Goal: Information Seeking & Learning: Learn about a topic

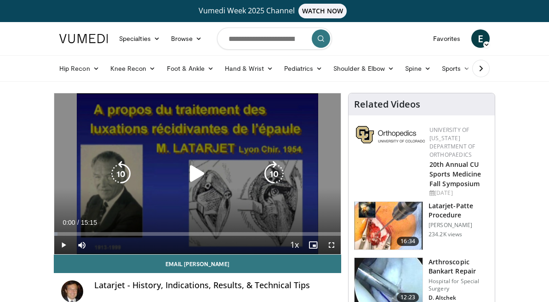
click at [192, 177] on icon "Video Player" at bounding box center [197, 174] width 26 height 26
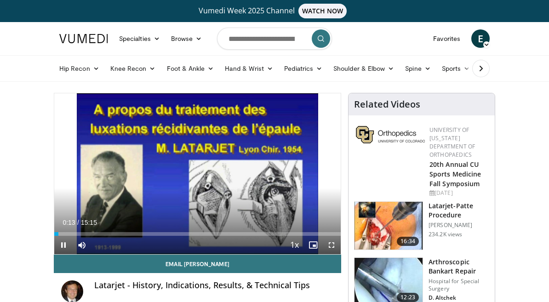
click at [325, 245] on span "Video Player" at bounding box center [331, 245] width 18 height 18
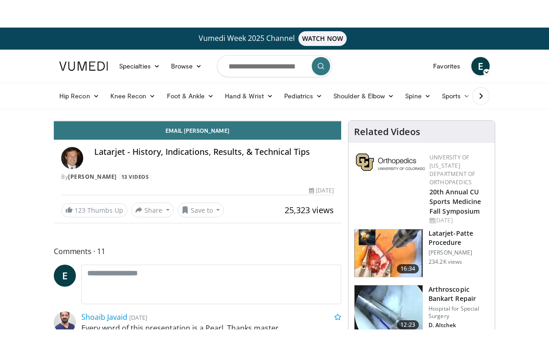
scroll to position [11, 0]
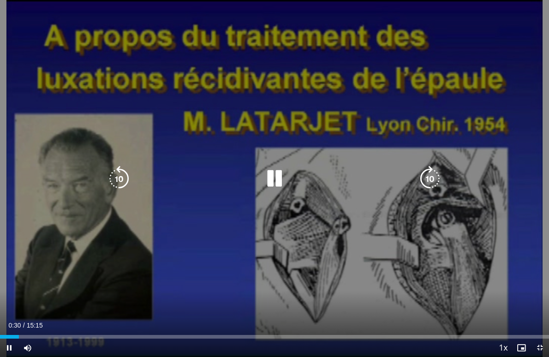
drag, startPoint x: 16, startPoint y: 339, endPoint x: 94, endPoint y: 345, distance: 78.4
click at [94, 302] on div "Current Time 0:30 / Duration 15:15 Pause Skip Backward Skip Forward Mute Loaded…" at bounding box center [274, 348] width 549 height 18
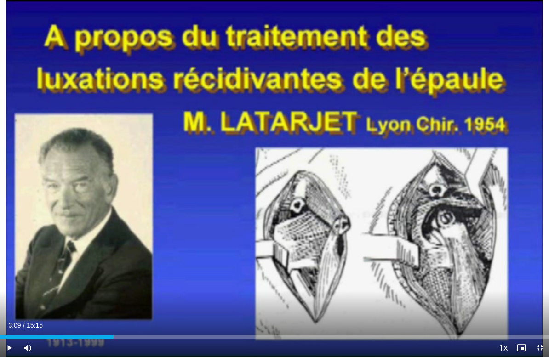
click at [114, 302] on div "Loaded : 1.09%" at bounding box center [274, 337] width 549 height 4
click at [195, 302] on div "Loaded : 39.36%" at bounding box center [274, 334] width 549 height 9
click at [250, 302] on div "Loaded : 42.54%" at bounding box center [274, 337] width 549 height 4
click at [305, 302] on div "Progress Bar" at bounding box center [268, 337] width 75 height 4
click at [354, 302] on div "Current Time 9:22 / Duration 15:15 Pause Skip Backward Skip Forward Mute Loaded…" at bounding box center [274, 348] width 549 height 18
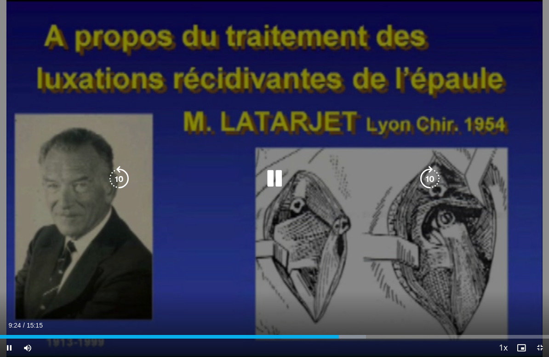
click at [362, 302] on div "Current Time 9:24 / Duration 15:15 Pause Skip Backward Skip Forward Mute Loaded…" at bounding box center [274, 348] width 549 height 18
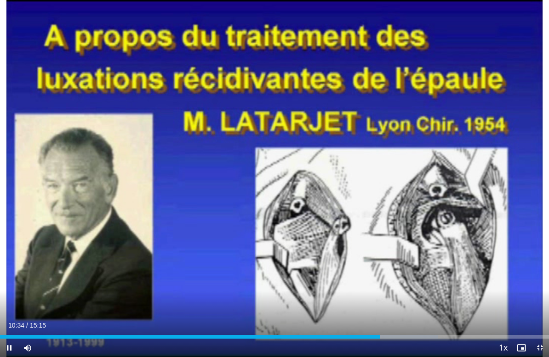
click at [395, 302] on div "Progress Bar" at bounding box center [399, 337] width 78 height 4
click at [461, 302] on div "Progress Bar" at bounding box center [440, 337] width 67 height 4
click at [492, 302] on div "Progress Bar" at bounding box center [490, 337] width 101 height 4
click at [543, 302] on span "Video Player" at bounding box center [540, 348] width 18 height 18
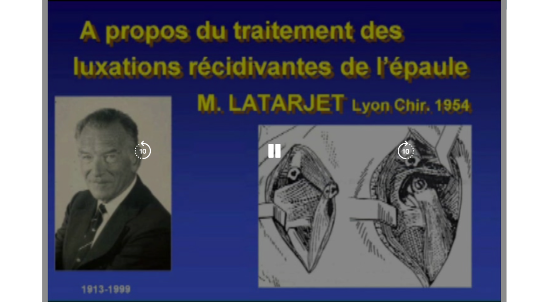
scroll to position [0, 0]
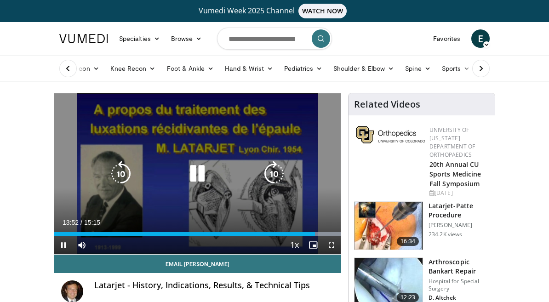
click at [247, 183] on div "Video Player" at bounding box center [198, 174] width 172 height 18
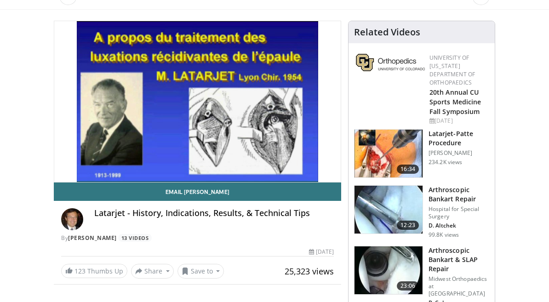
scroll to position [72, 0]
click at [441, 155] on p "Gilles WALCH" at bounding box center [459, 152] width 61 height 7
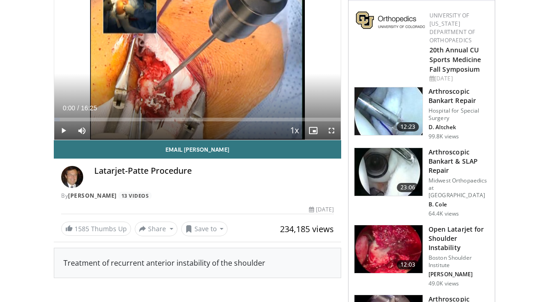
scroll to position [114, 0]
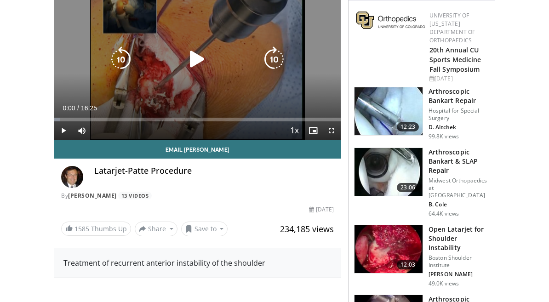
click at [202, 60] on icon "Video Player" at bounding box center [197, 59] width 26 height 26
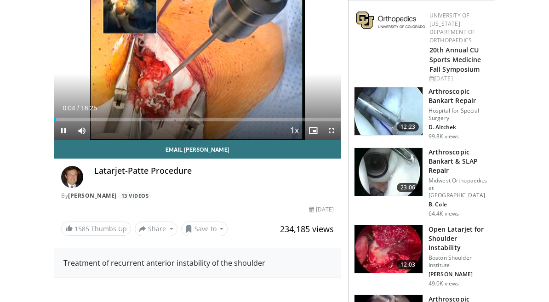
click at [331, 130] on span "Video Player" at bounding box center [331, 130] width 18 height 18
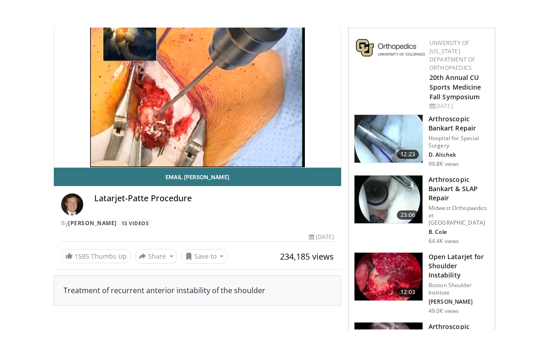
scroll to position [11, 0]
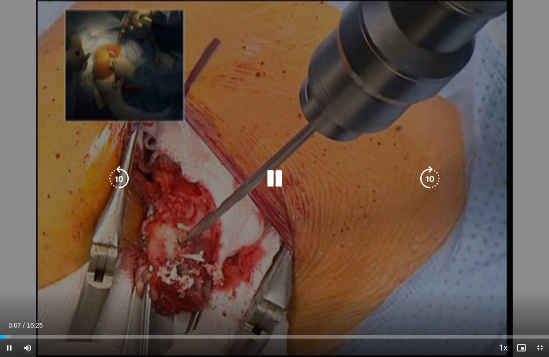
click at [85, 302] on div "Loaded : 1.99%" at bounding box center [274, 334] width 549 height 9
drag, startPoint x: 83, startPoint y: 336, endPoint x: 0, endPoint y: 334, distance: 82.8
click at [0, 302] on div "Loaded : 15.09%" at bounding box center [274, 334] width 549 height 9
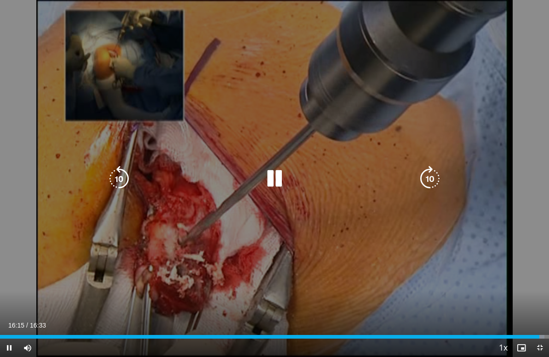
click at [540, 302] on span "Video Player" at bounding box center [540, 348] width 18 height 18
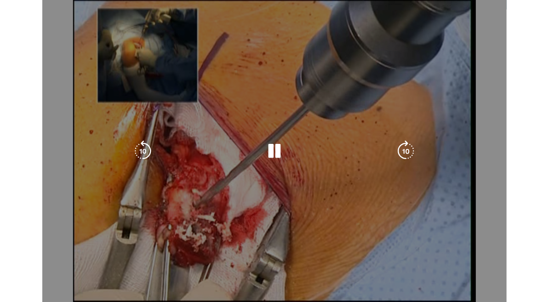
scroll to position [114, 0]
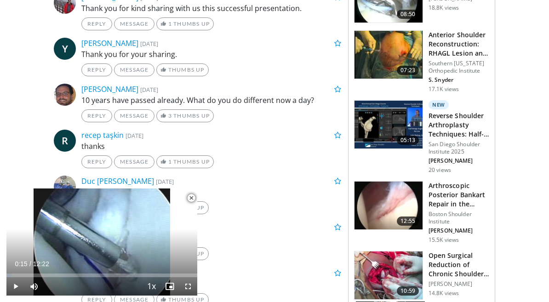
scroll to position [788, 0]
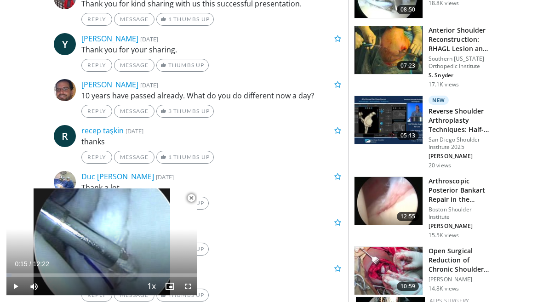
click at [193, 207] on span "Video Player" at bounding box center [191, 198] width 18 height 18
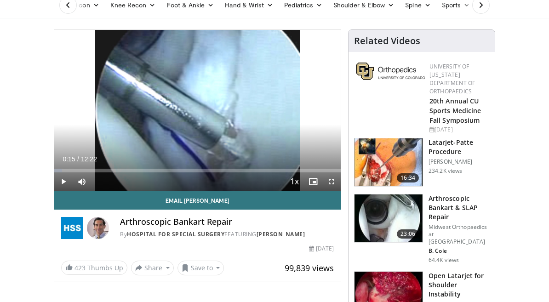
scroll to position [0, 0]
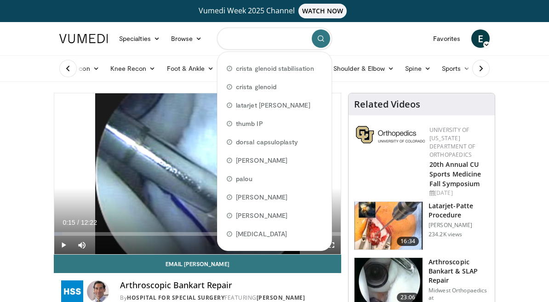
click at [281, 37] on input "Search topics, interventions" at bounding box center [274, 39] width 115 height 22
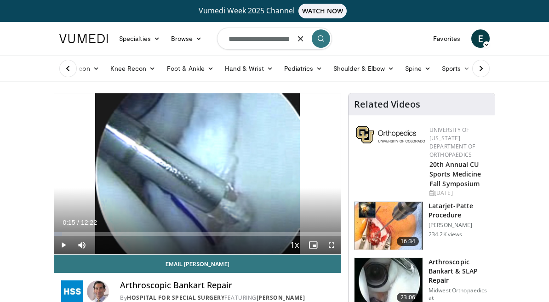
type input "**********"
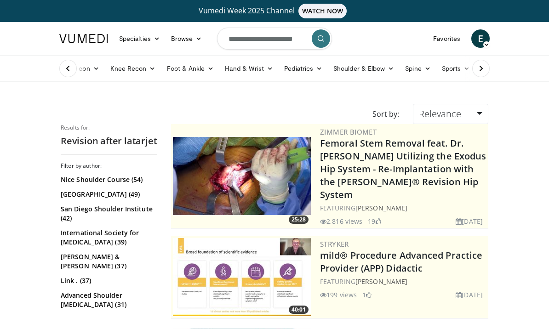
click at [274, 34] on input "**********" at bounding box center [274, 39] width 115 height 22
type input "*"
type input "**********"
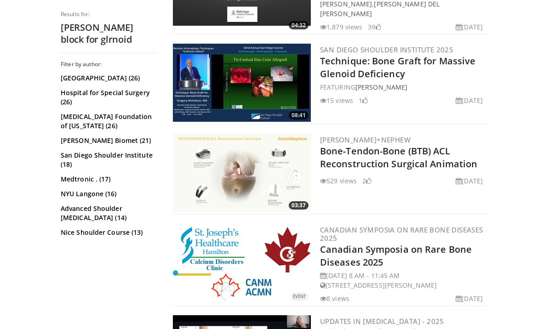
scroll to position [897, 0]
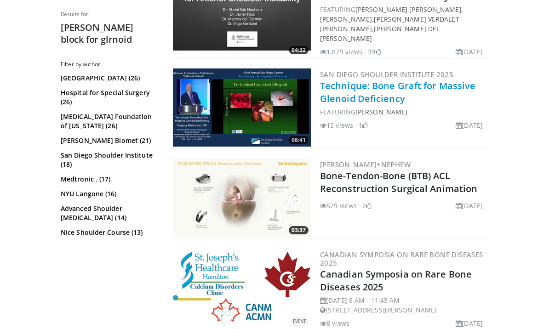
click at [367, 83] on link "Technique: Bone Graft for Massive Glenoid Deficiency" at bounding box center [397, 92] width 155 height 25
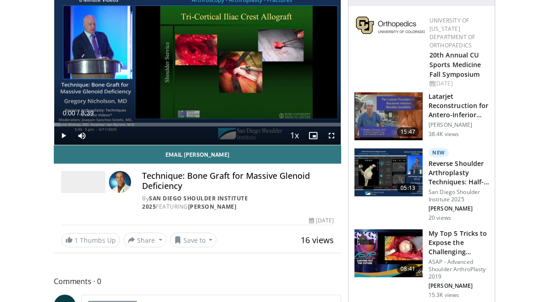
scroll to position [110, 0]
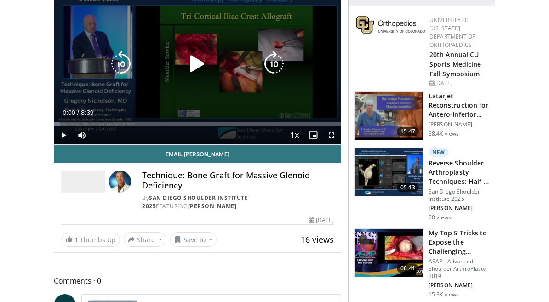
click at [59, 135] on span "Video Player" at bounding box center [63, 135] width 18 height 18
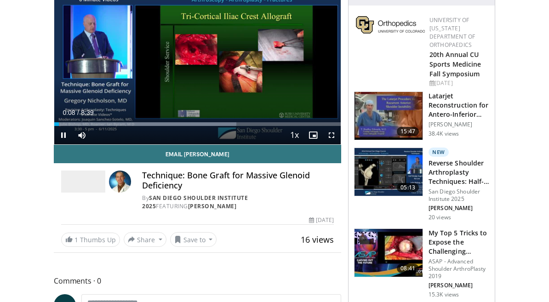
click at [334, 136] on span "Video Player" at bounding box center [331, 135] width 18 height 18
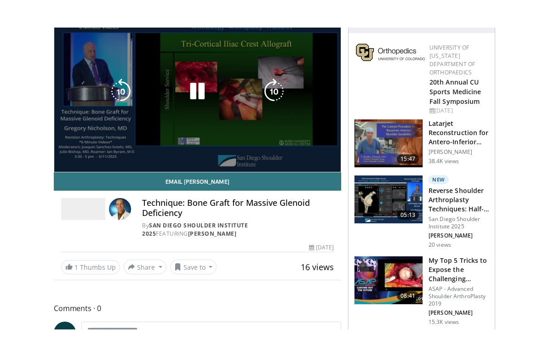
scroll to position [11, 0]
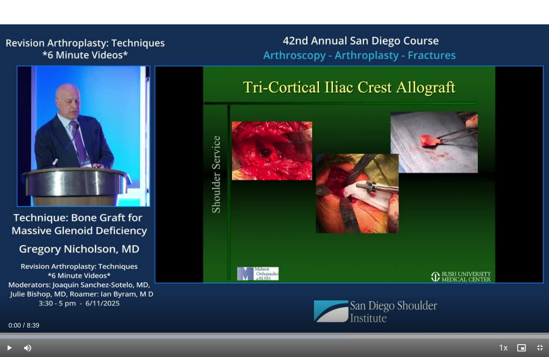
drag, startPoint x: 43, startPoint y: 337, endPoint x: 0, endPoint y: 336, distance: 43.2
click at [0, 302] on div "Loaded : 63.51%" at bounding box center [274, 337] width 549 height 4
click at [542, 302] on span "Video Player" at bounding box center [540, 348] width 18 height 18
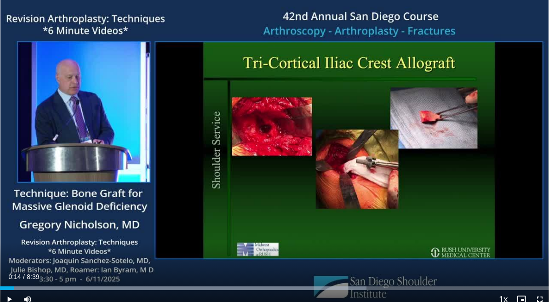
scroll to position [0, 0]
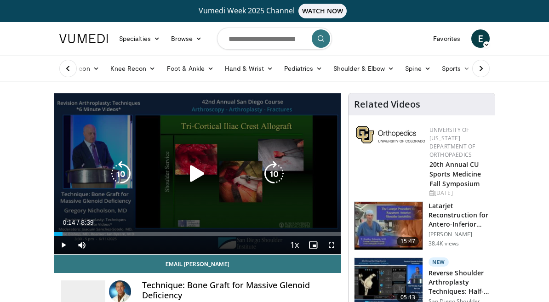
click at [194, 174] on icon "Video Player" at bounding box center [197, 174] width 26 height 26
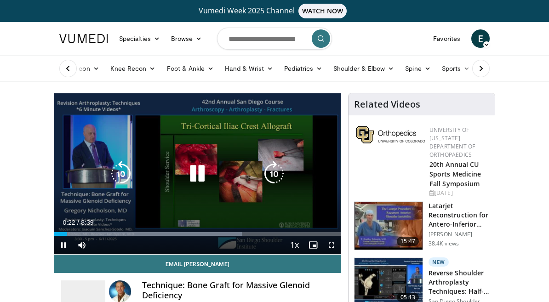
click at [194, 171] on icon "Video Player" at bounding box center [197, 174] width 26 height 26
click at [201, 170] on icon "Video Player" at bounding box center [197, 174] width 26 height 26
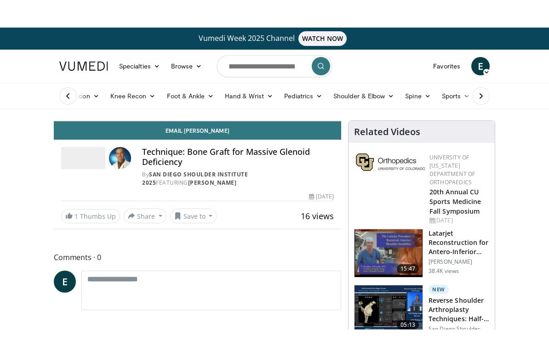
scroll to position [11, 0]
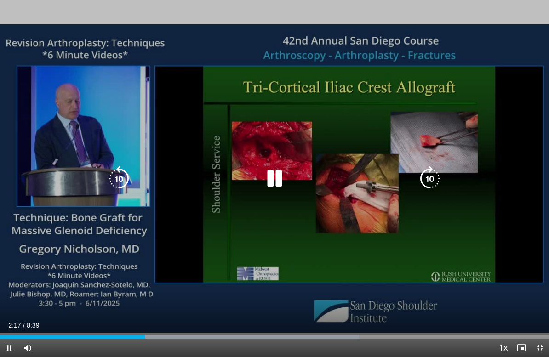
click at [268, 179] on icon "Video Player" at bounding box center [275, 179] width 26 height 26
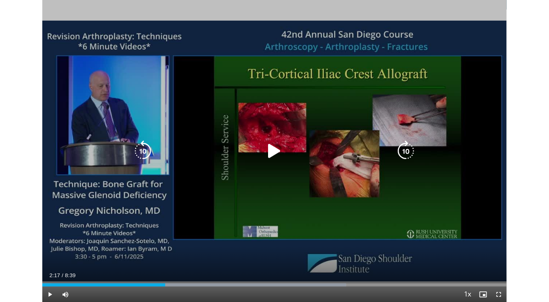
scroll to position [0, 0]
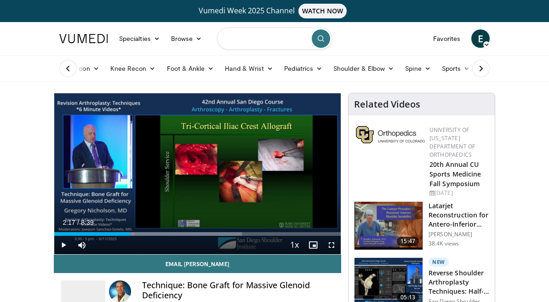
click at [259, 42] on input "Search topics, interventions" at bounding box center [274, 39] width 115 height 22
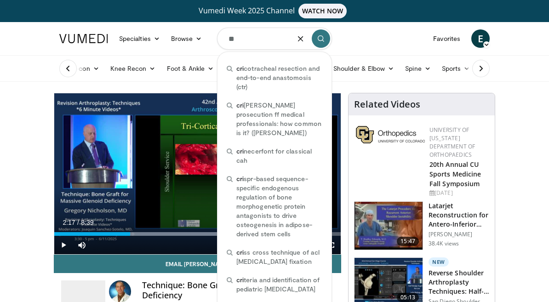
type input "*"
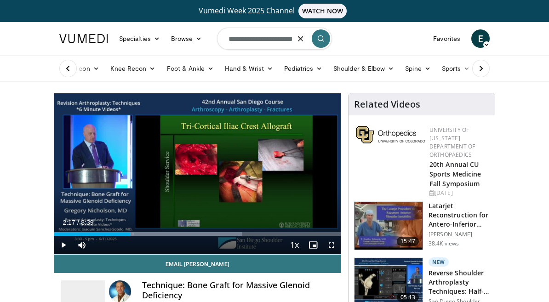
type input "**********"
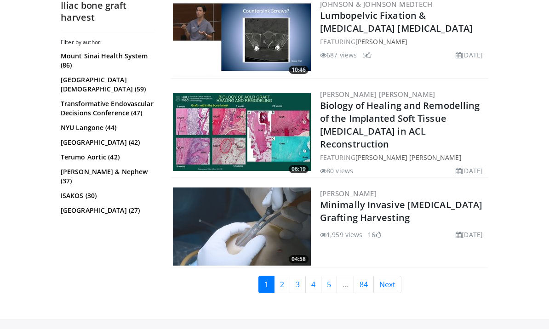
scroll to position [2278, 0]
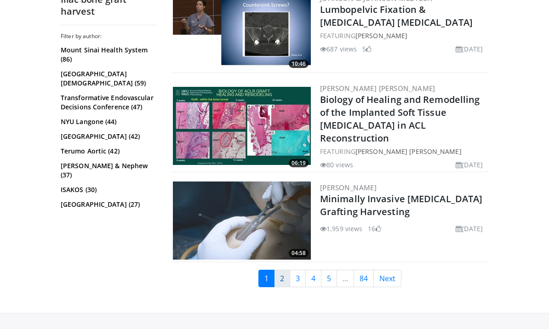
click at [282, 270] on link "2" at bounding box center [282, 278] width 16 height 17
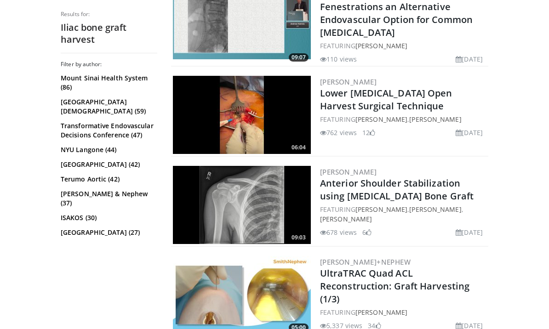
scroll to position [722, 0]
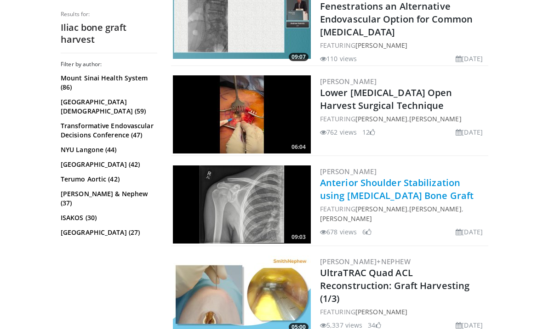
click at [363, 177] on link "Anterior Shoulder Stabilization using [MEDICAL_DATA] Bone Graft" at bounding box center [397, 189] width 154 height 25
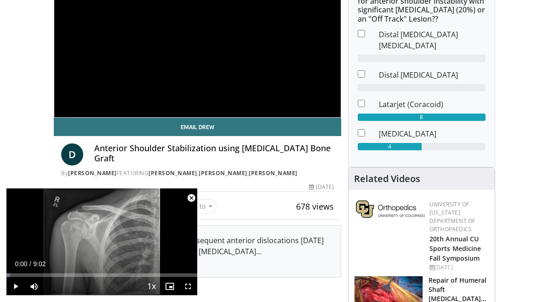
scroll to position [137, 0]
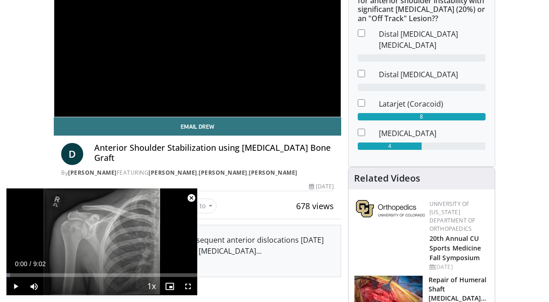
click at [187, 296] on span "Video Player" at bounding box center [188, 286] width 18 height 18
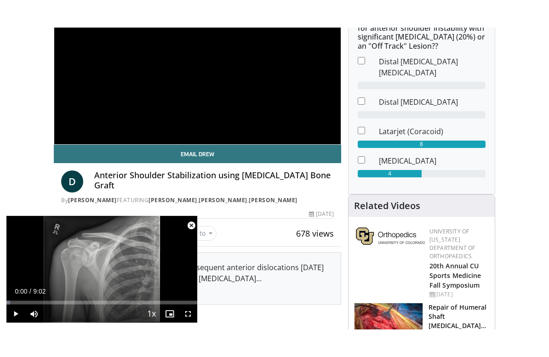
scroll to position [11, 0]
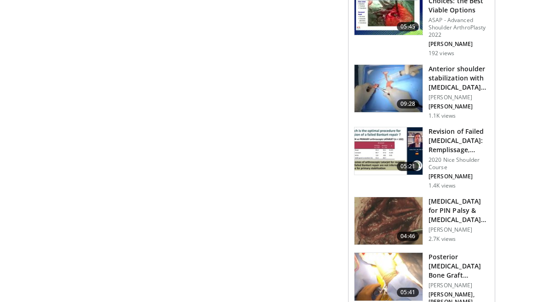
scroll to position [1415, 0]
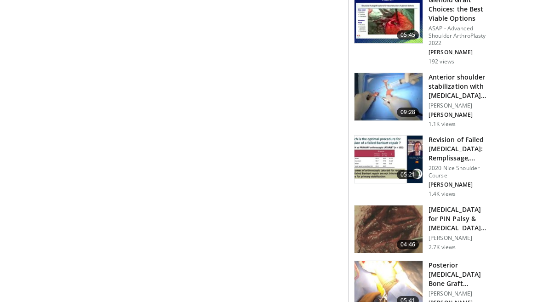
click at [463, 291] on p "[PERSON_NAME]" at bounding box center [459, 294] width 61 height 7
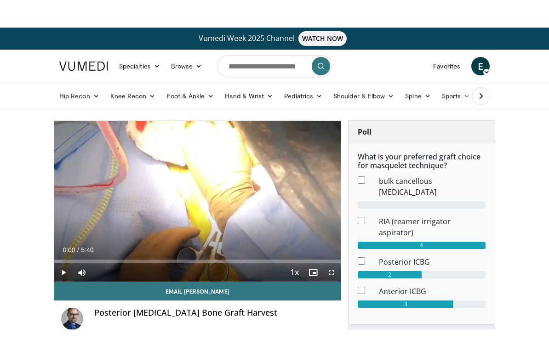
scroll to position [11, 0]
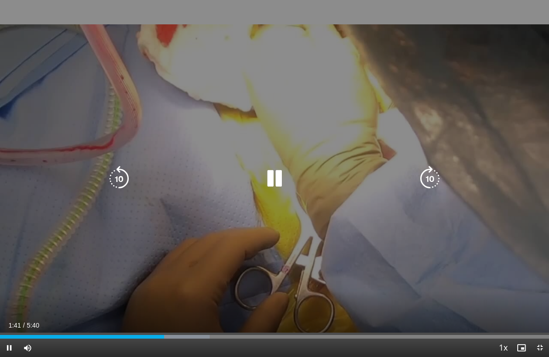
click at [269, 175] on icon "Video Player" at bounding box center [275, 179] width 26 height 26
click at [450, 167] on div "10 seconds Tap to unmute" at bounding box center [274, 178] width 549 height 357
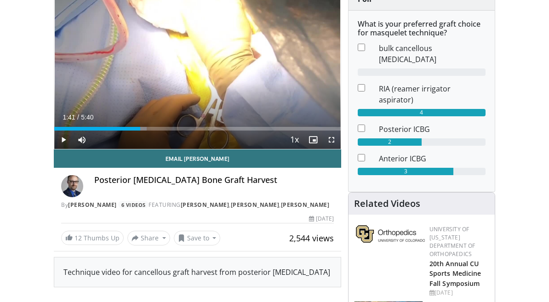
scroll to position [105, 0]
